Goal: Communication & Community: Answer question/provide support

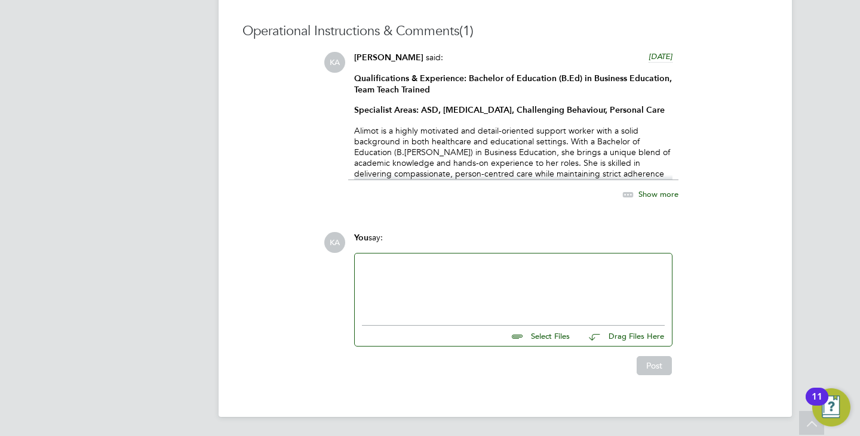
click at [541, 120] on div "Qualifications & Experience: Bachelor of Education (B.Ed) in Business Education…" at bounding box center [513, 126] width 318 height 107
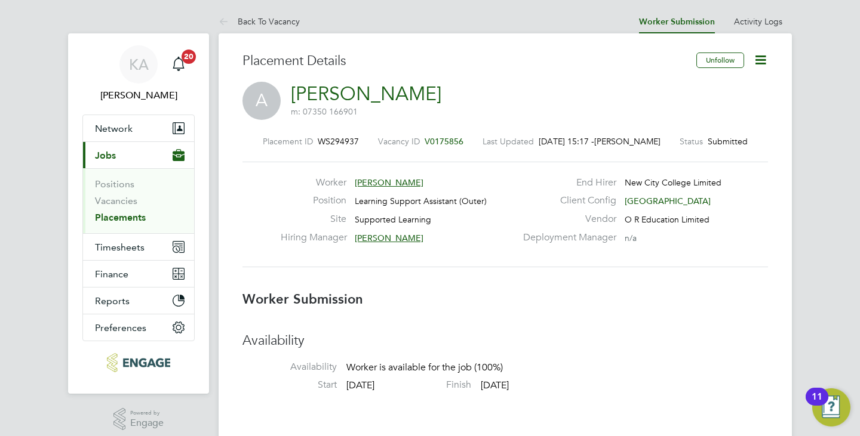
click at [765, 64] on icon at bounding box center [760, 60] width 15 height 15
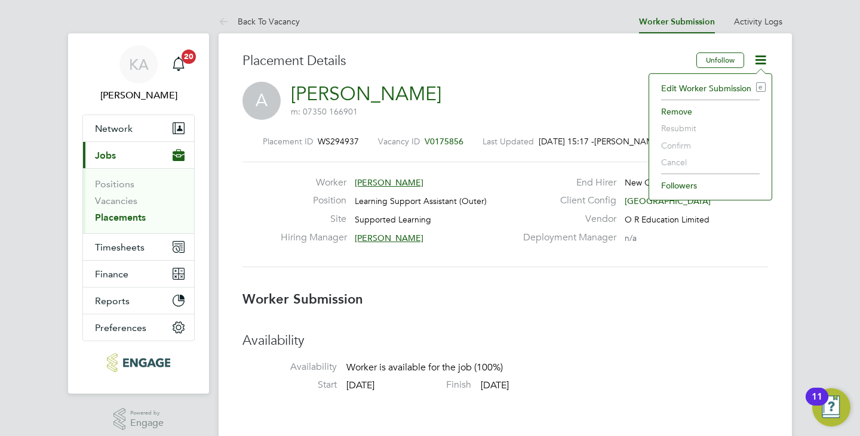
click at [617, 97] on div "A Alimot Abolanle m: 07350 166901" at bounding box center [504, 102] width 525 height 41
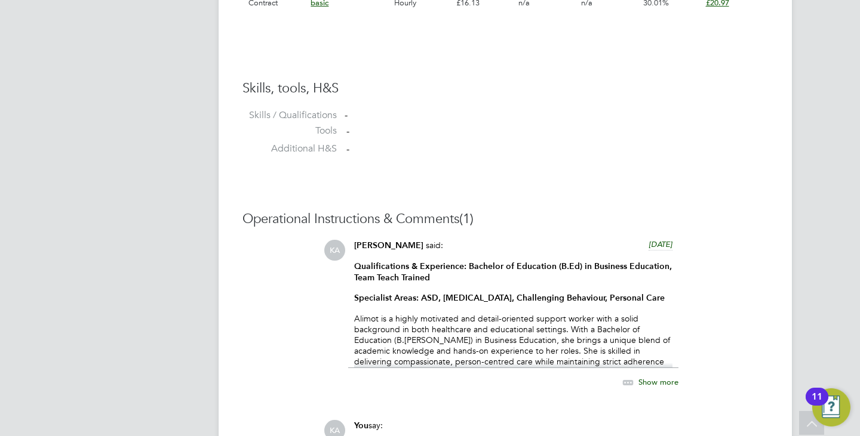
scroll to position [1015, 0]
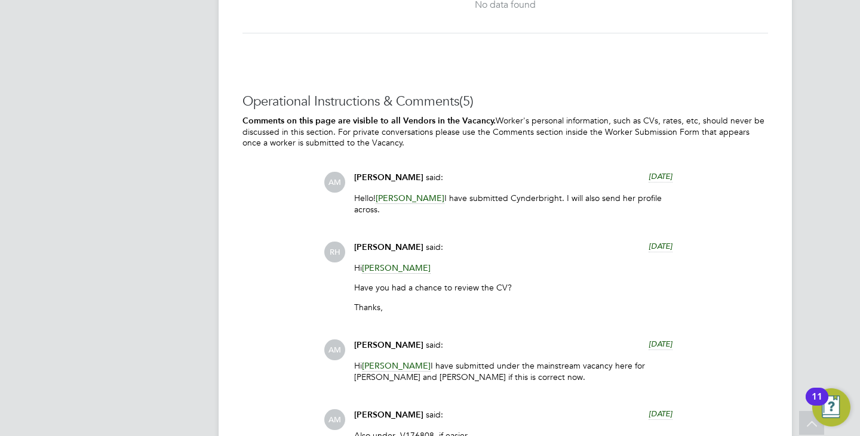
scroll to position [2746, 0]
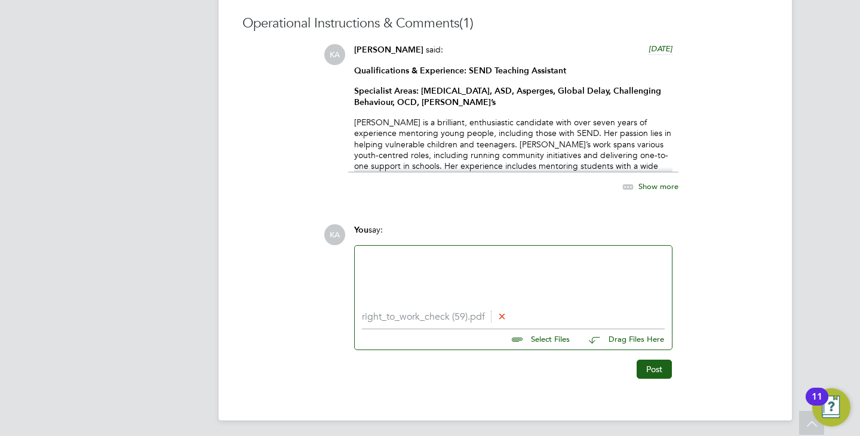
scroll to position [1163, 0]
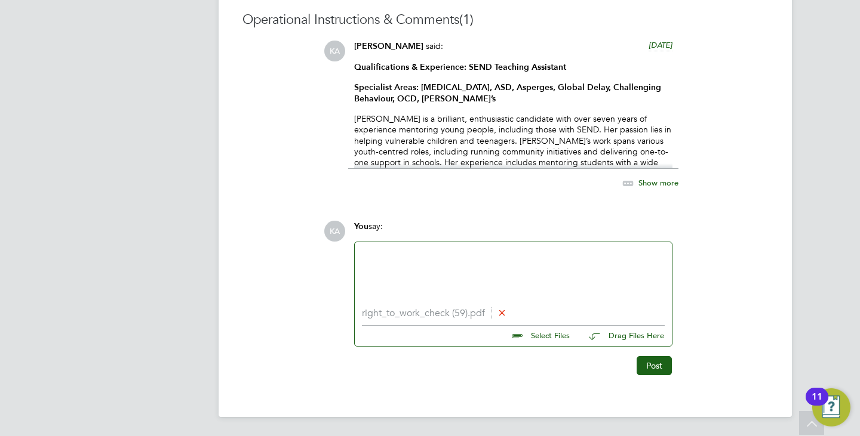
click at [432, 312] on li "right_to_work_check (59).pdf" at bounding box center [513, 313] width 303 height 11
click at [535, 303] on div at bounding box center [513, 275] width 317 height 66
click at [645, 371] on button "Post" at bounding box center [653, 365] width 35 height 19
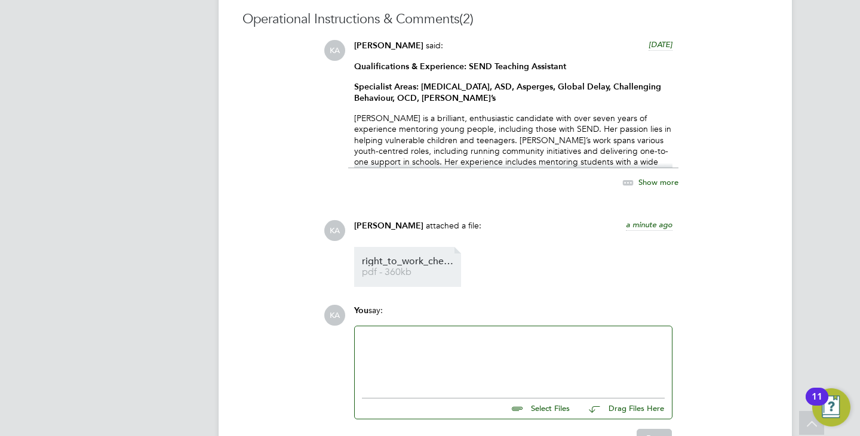
click at [390, 269] on span "pdf - 360kb" at bounding box center [410, 272] width 96 height 9
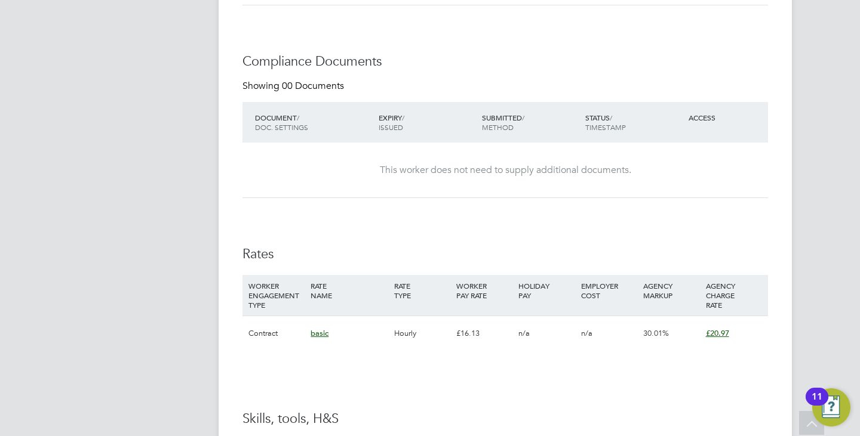
scroll to position [1170, 0]
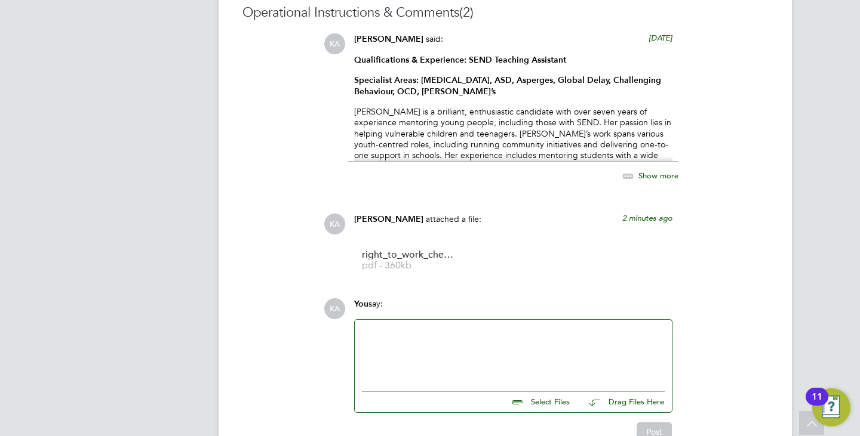
click at [661, 218] on span "2 minutes ago" at bounding box center [647, 218] width 50 height 10
click at [652, 218] on span "[DATE] 12:17" at bounding box center [649, 218] width 45 height 10
click at [332, 226] on span "KA" at bounding box center [334, 224] width 21 height 21
click at [397, 226] on div "[PERSON_NAME] attached a file: 2 minutes ago" at bounding box center [513, 224] width 318 height 21
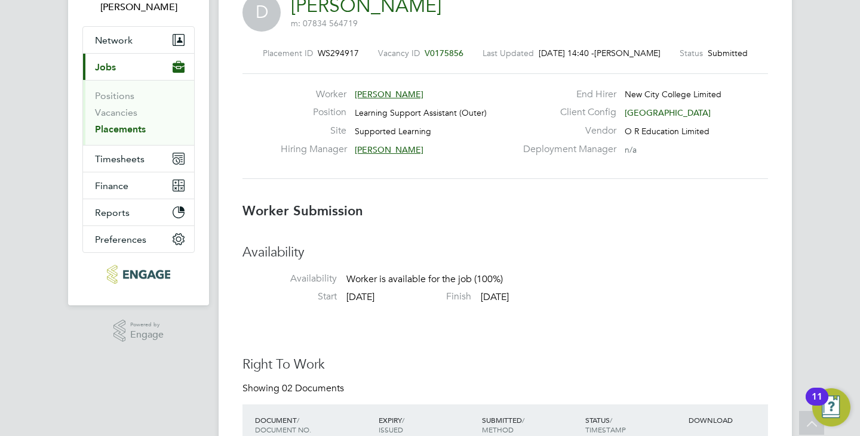
scroll to position [0, 0]
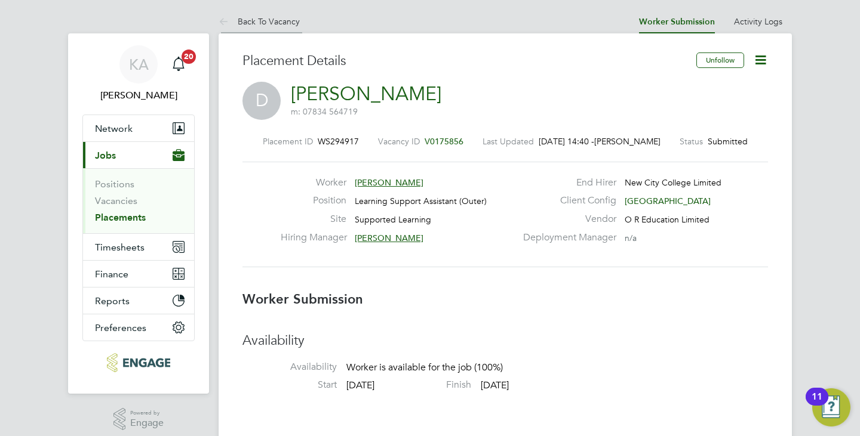
click at [256, 17] on link "Back To Vacancy" at bounding box center [258, 21] width 81 height 11
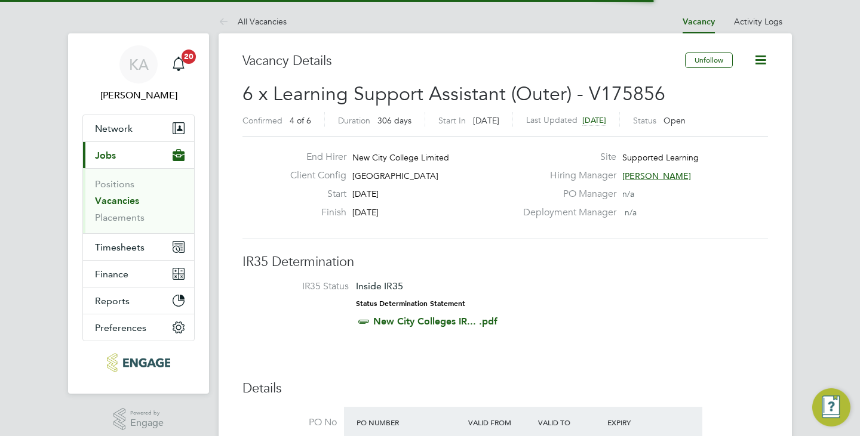
scroll to position [45, 83]
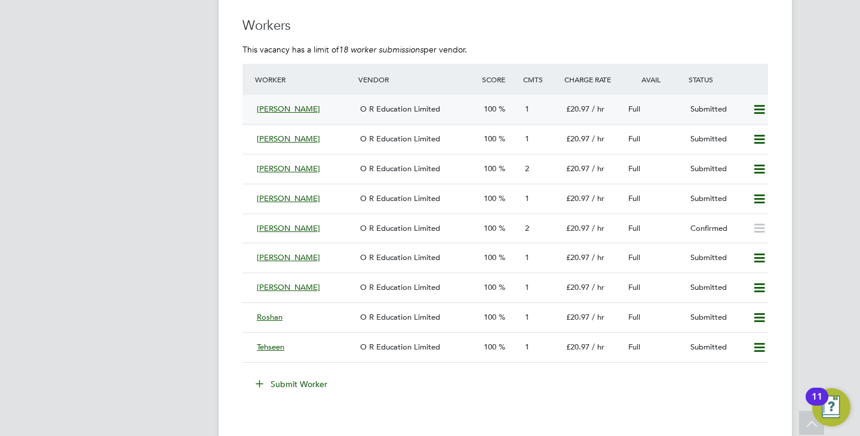
click at [285, 107] on span "[PERSON_NAME]" at bounding box center [288, 109] width 63 height 10
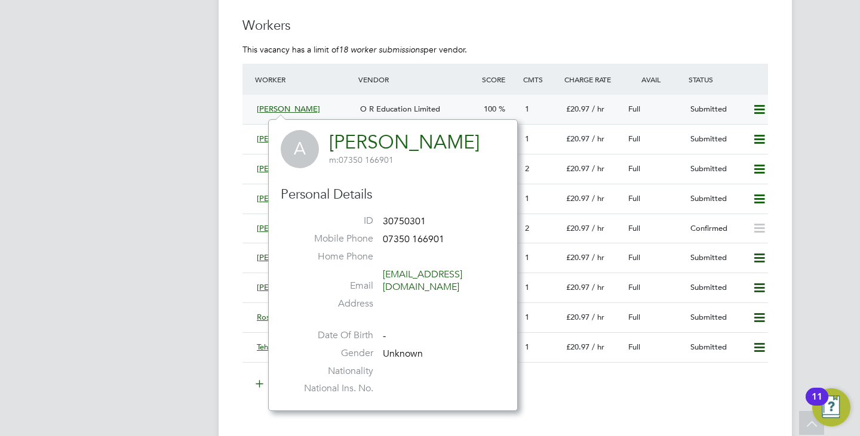
click at [487, 103] on div "100" at bounding box center [499, 110] width 41 height 20
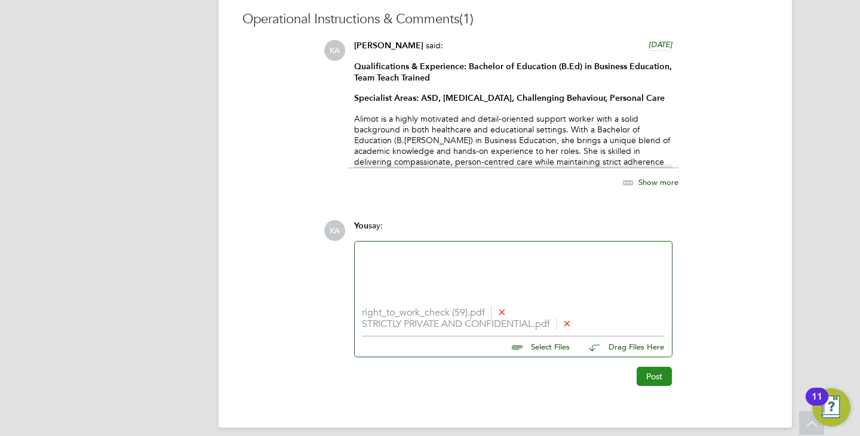
click at [643, 369] on button "Post" at bounding box center [653, 376] width 35 height 19
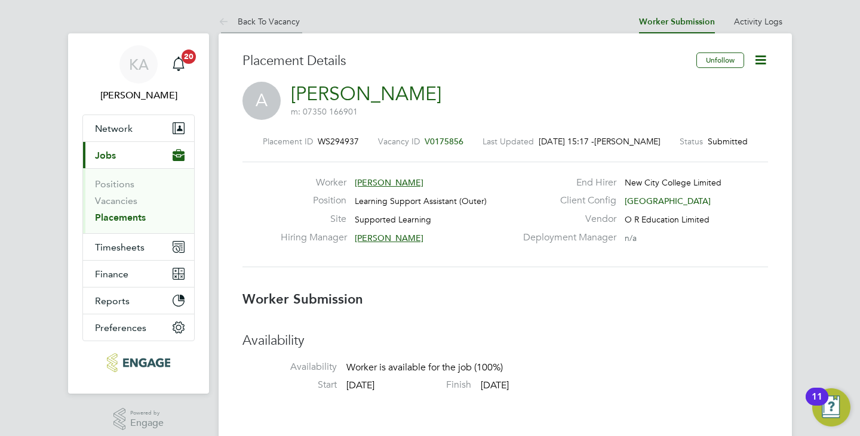
click at [288, 16] on link "Back To Vacancy" at bounding box center [258, 21] width 81 height 11
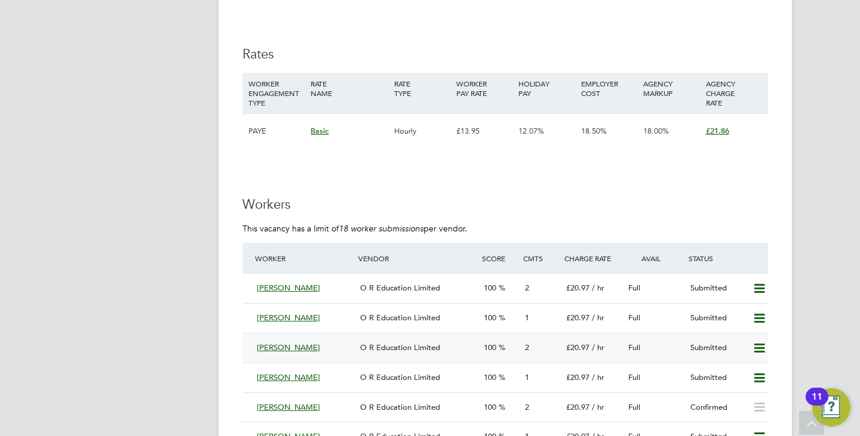
click at [270, 344] on span "[PERSON_NAME]" at bounding box center [288, 348] width 63 height 10
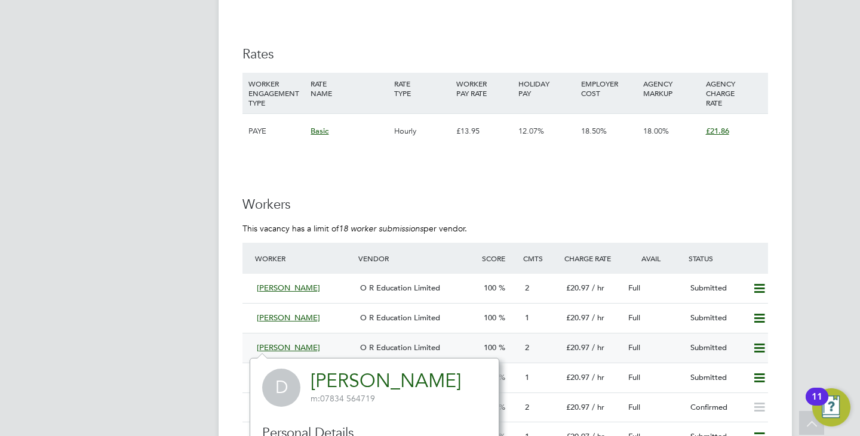
click at [384, 349] on span "O R Education Limited" at bounding box center [400, 348] width 80 height 10
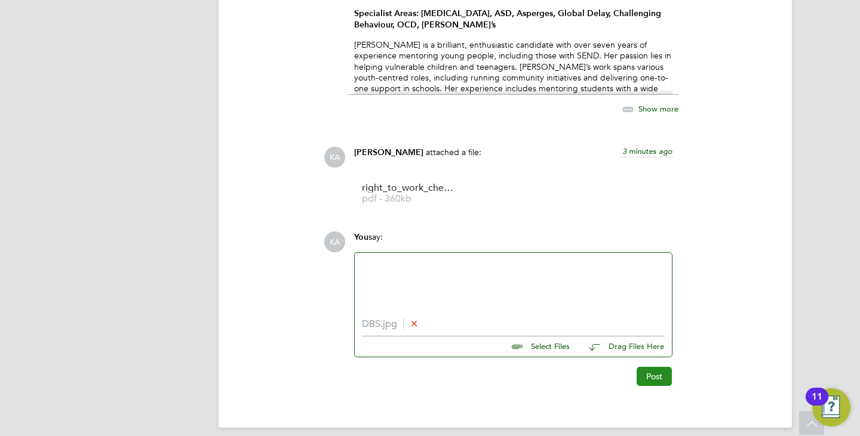
click at [651, 381] on button "Post" at bounding box center [653, 376] width 35 height 19
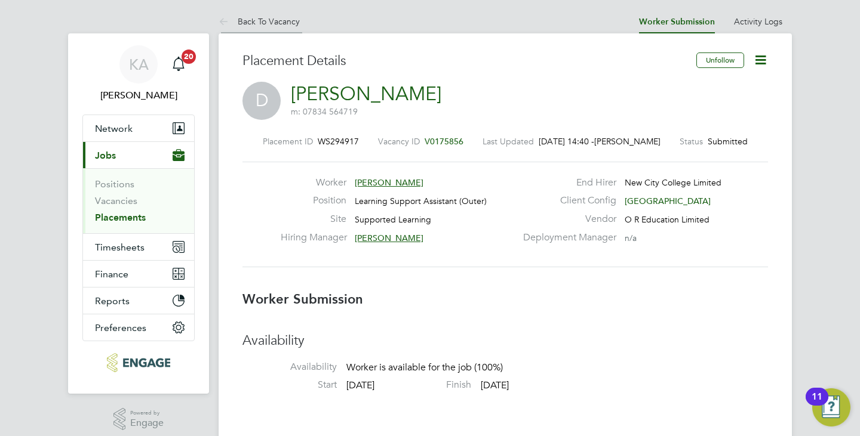
click at [269, 25] on link "Back To Vacancy" at bounding box center [258, 21] width 81 height 11
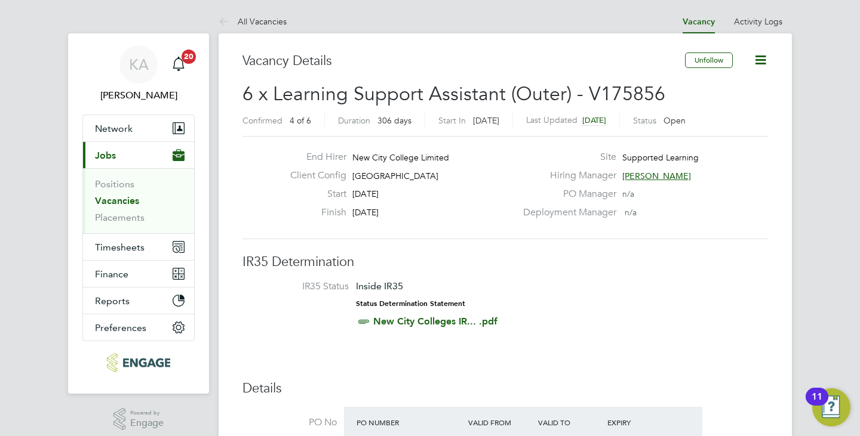
click at [269, 25] on link "All Vacancies" at bounding box center [252, 21] width 68 height 11
